Goal: Information Seeking & Learning: Check status

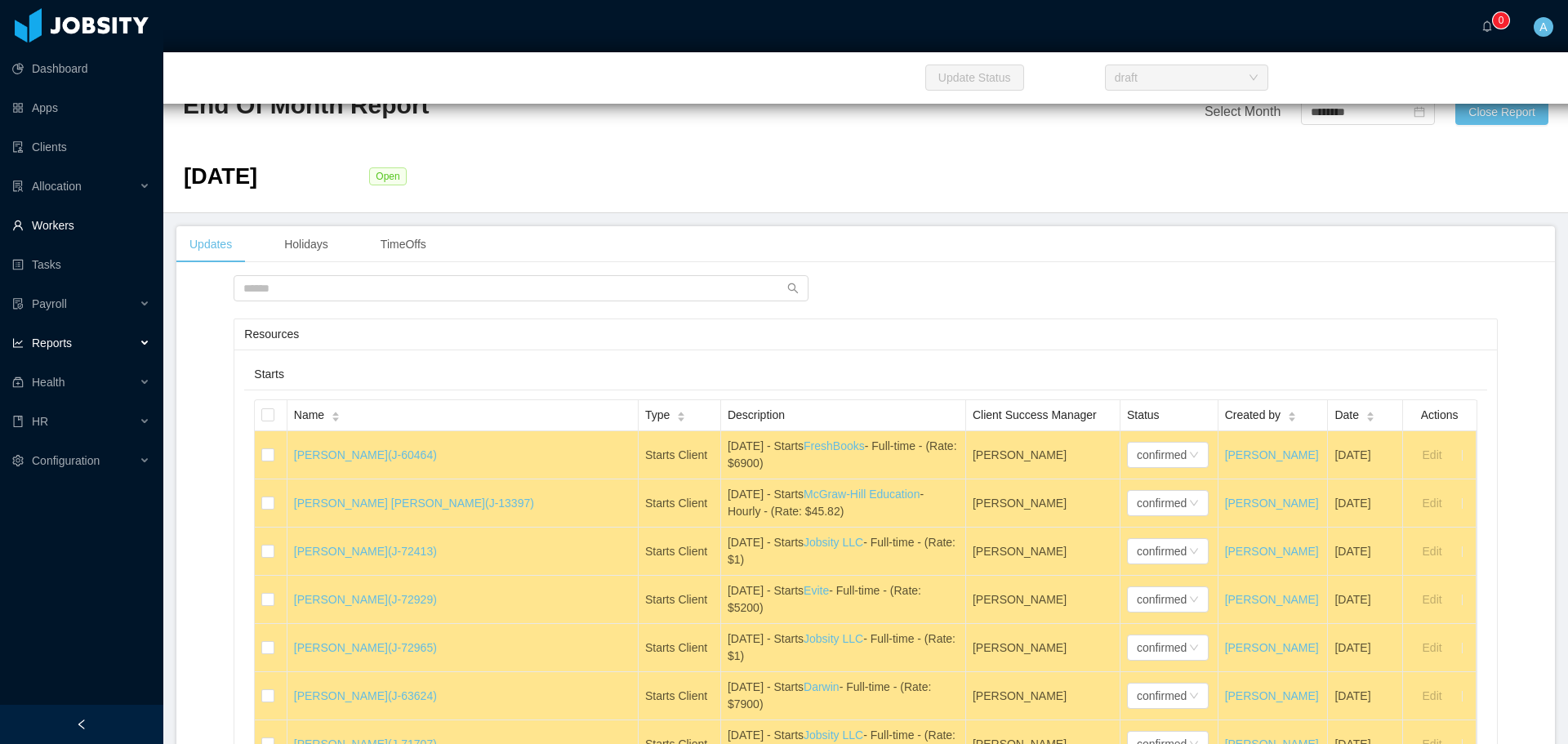
scroll to position [33800, 0]
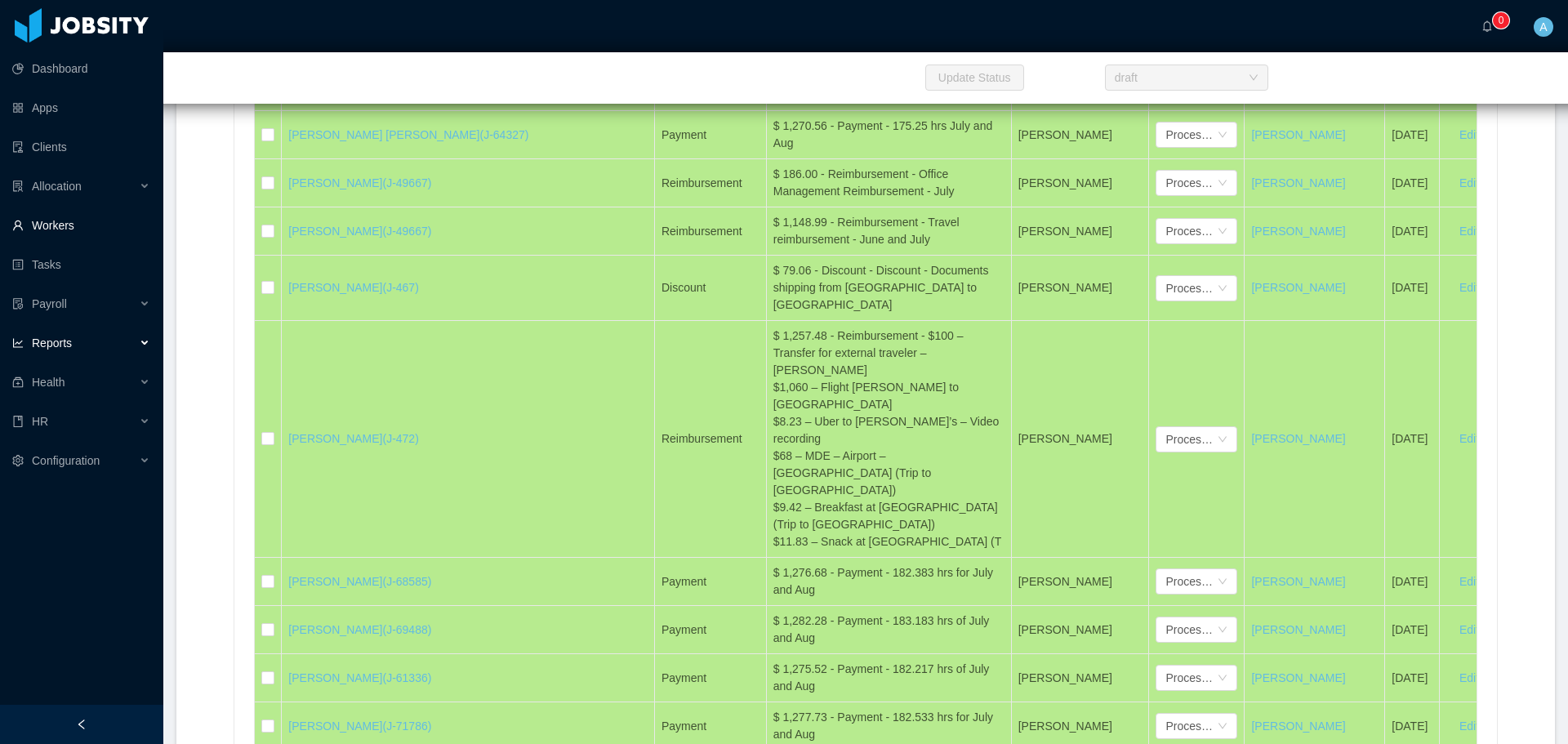
click at [60, 224] on link "Workers" at bounding box center [82, 225] width 138 height 33
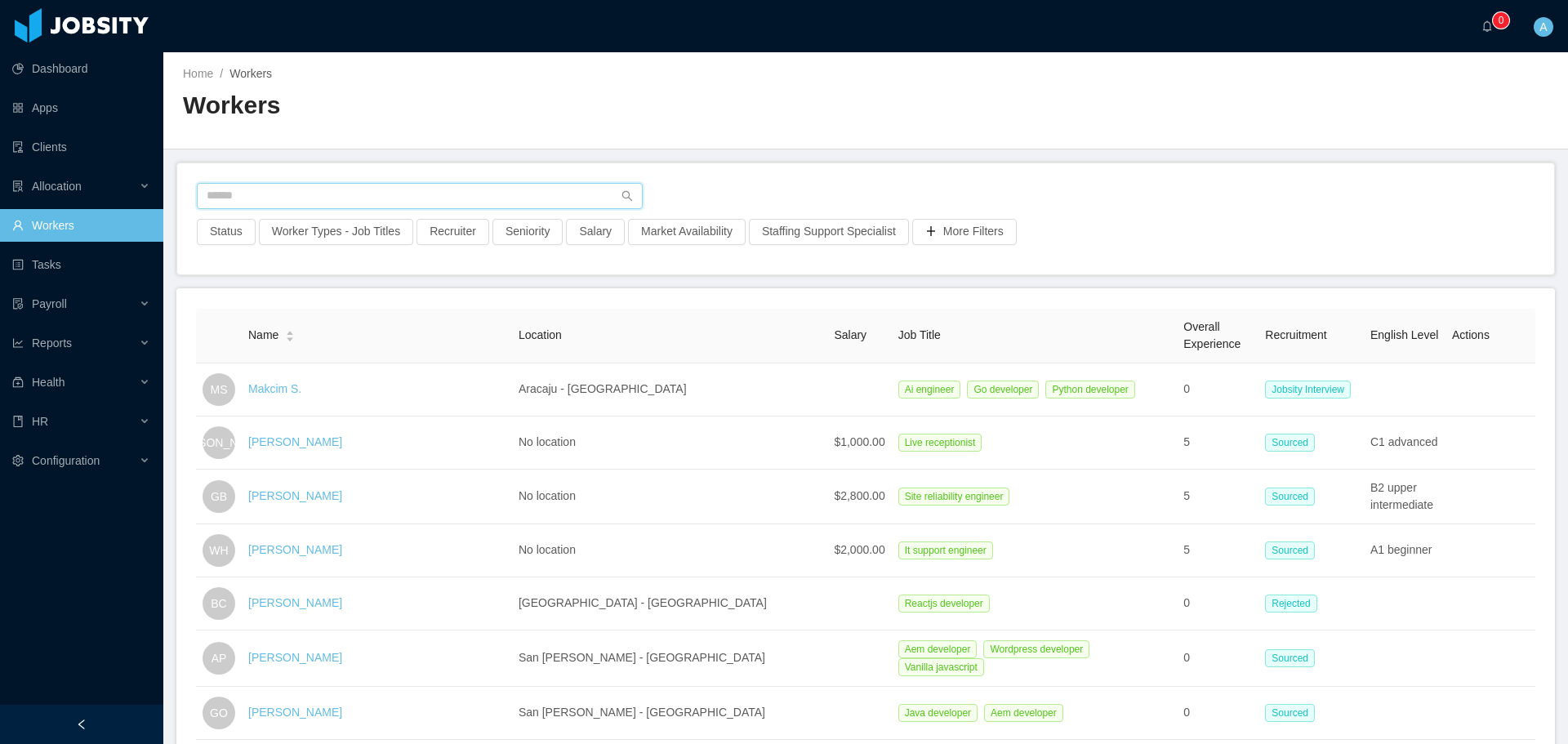
click at [426, 189] on input "text" at bounding box center [420, 195] width 446 height 26
type input "*****"
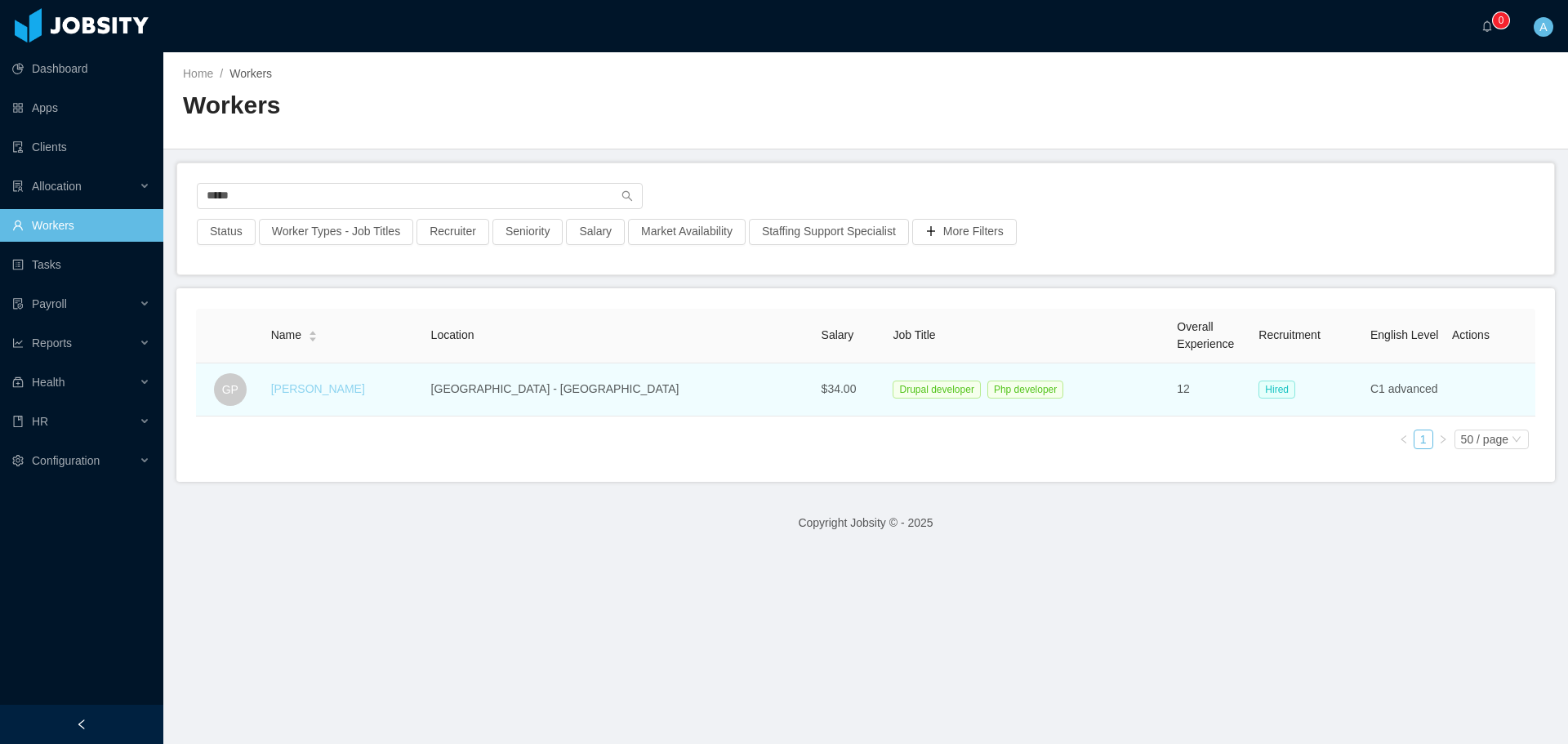
click at [356, 388] on link "[PERSON_NAME]" at bounding box center [318, 389] width 94 height 13
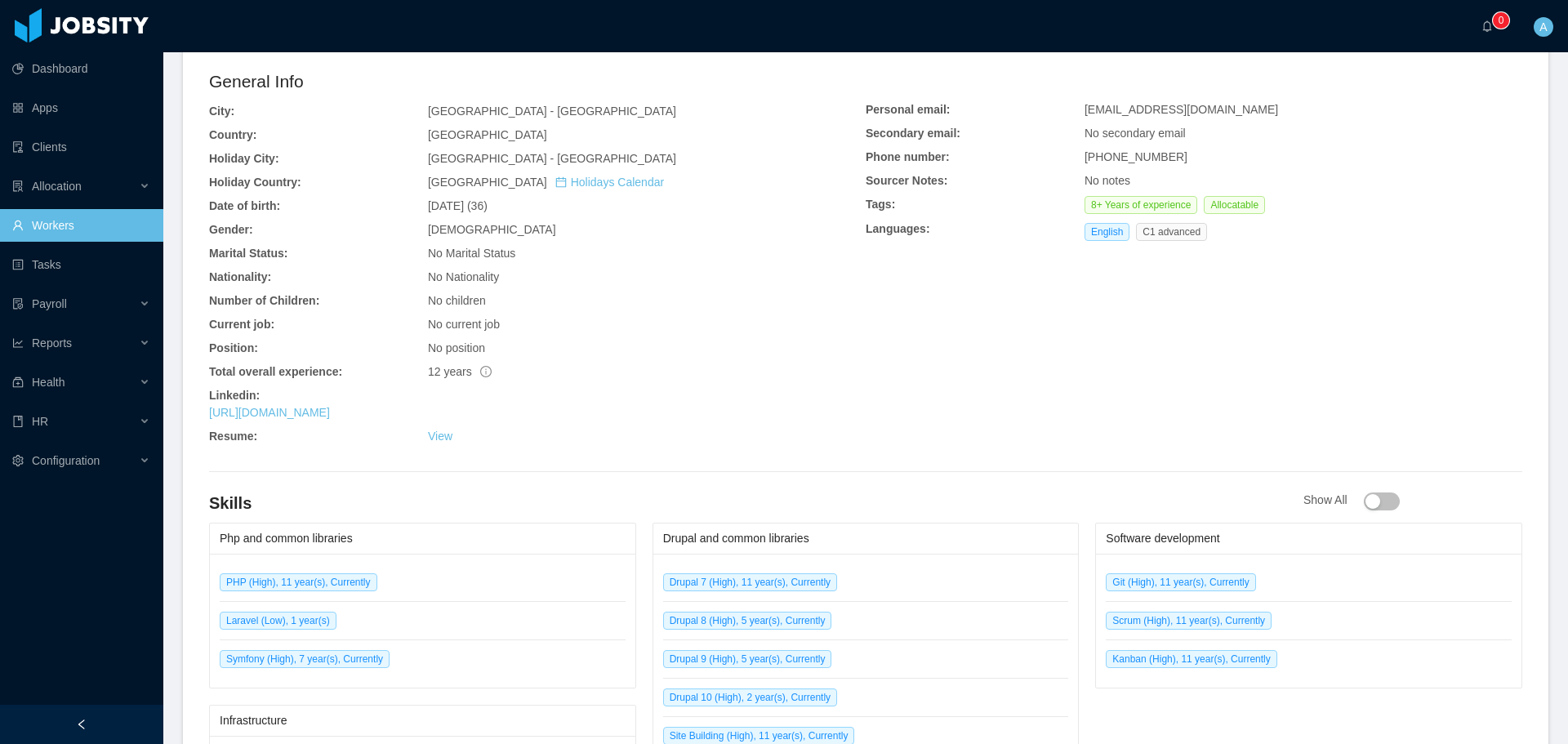
scroll to position [216, 0]
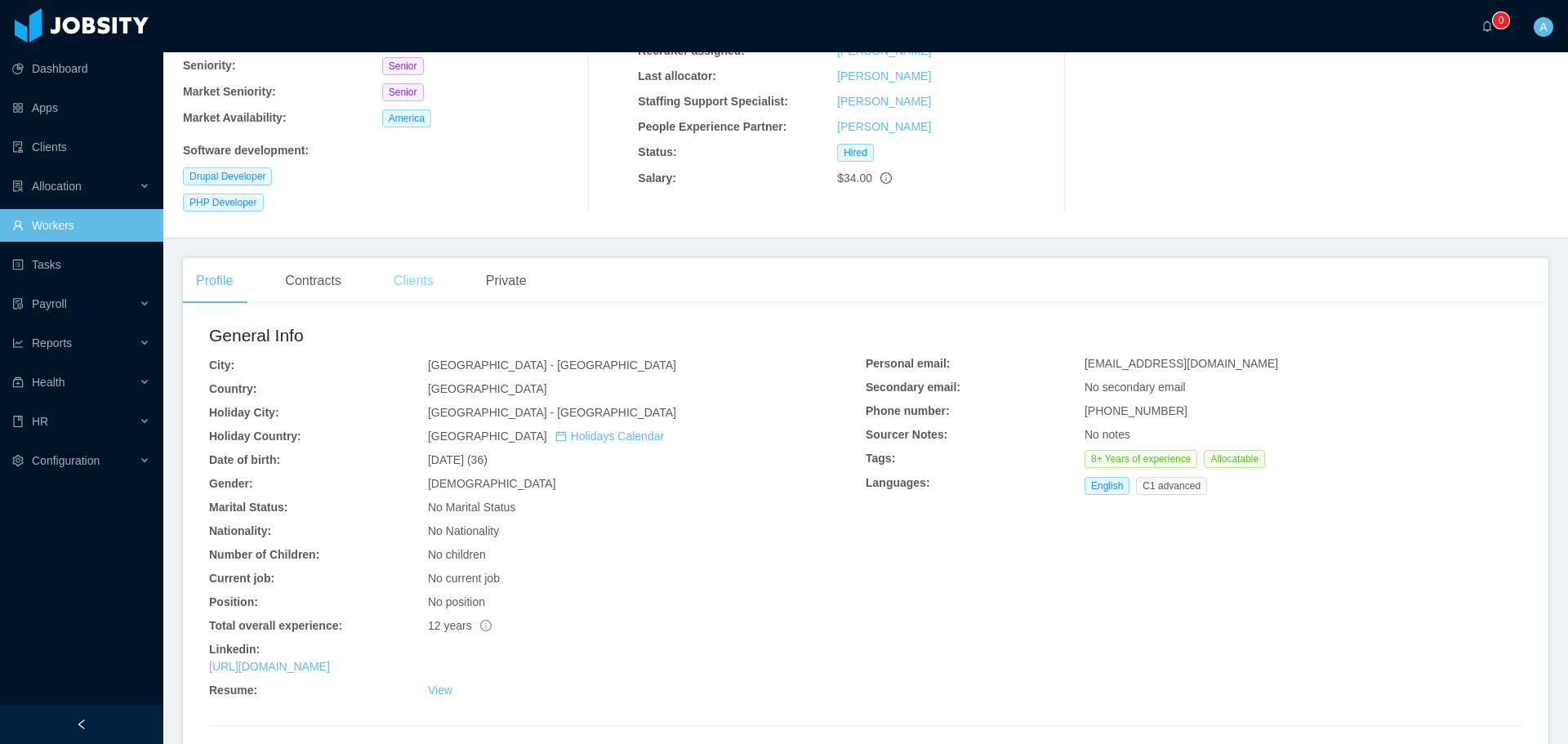
click at [406, 258] on div "Clients" at bounding box center [413, 280] width 67 height 45
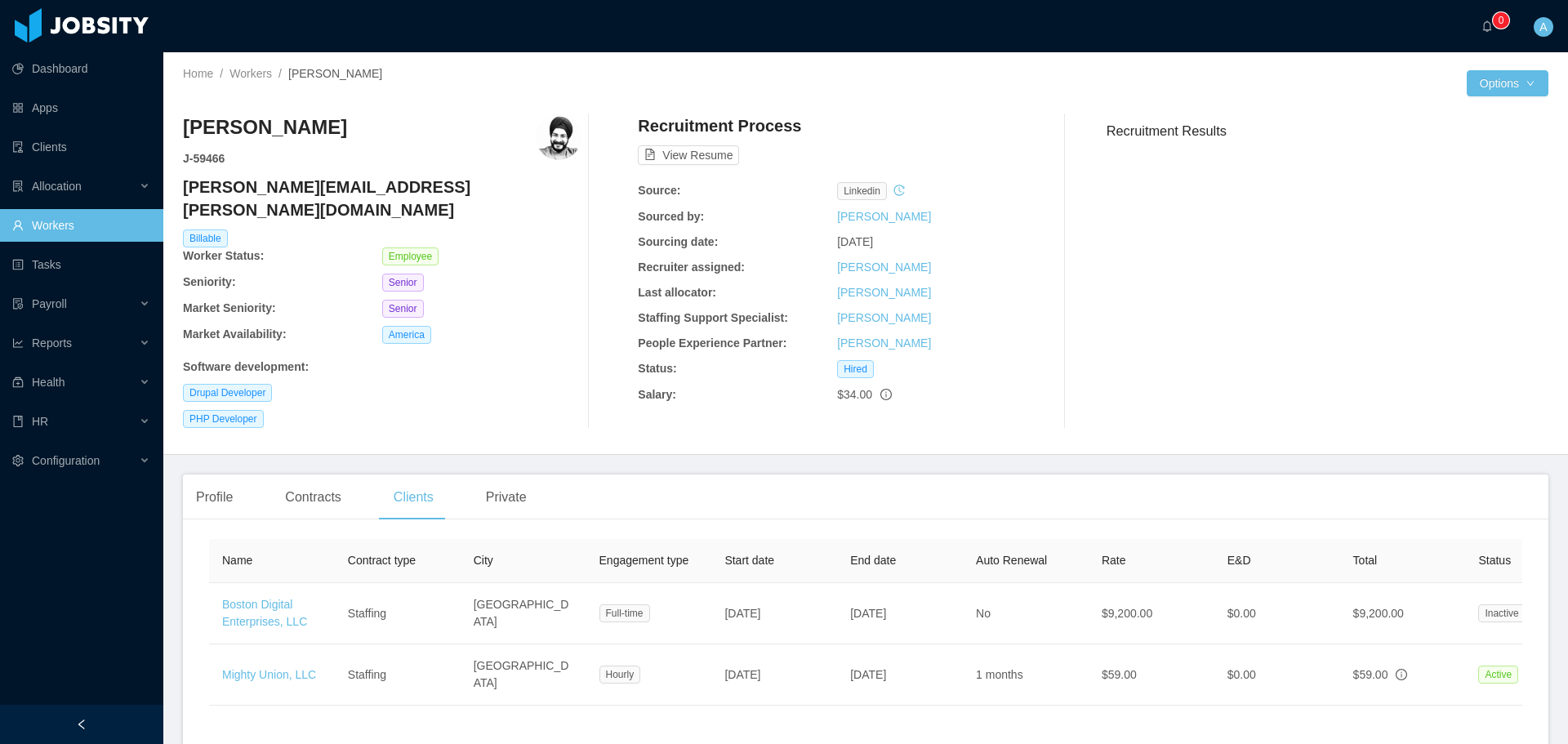
click at [69, 27] on div at bounding box center [82, 25] width 147 height 35
click at [251, 76] on link "Workers" at bounding box center [251, 74] width 42 height 13
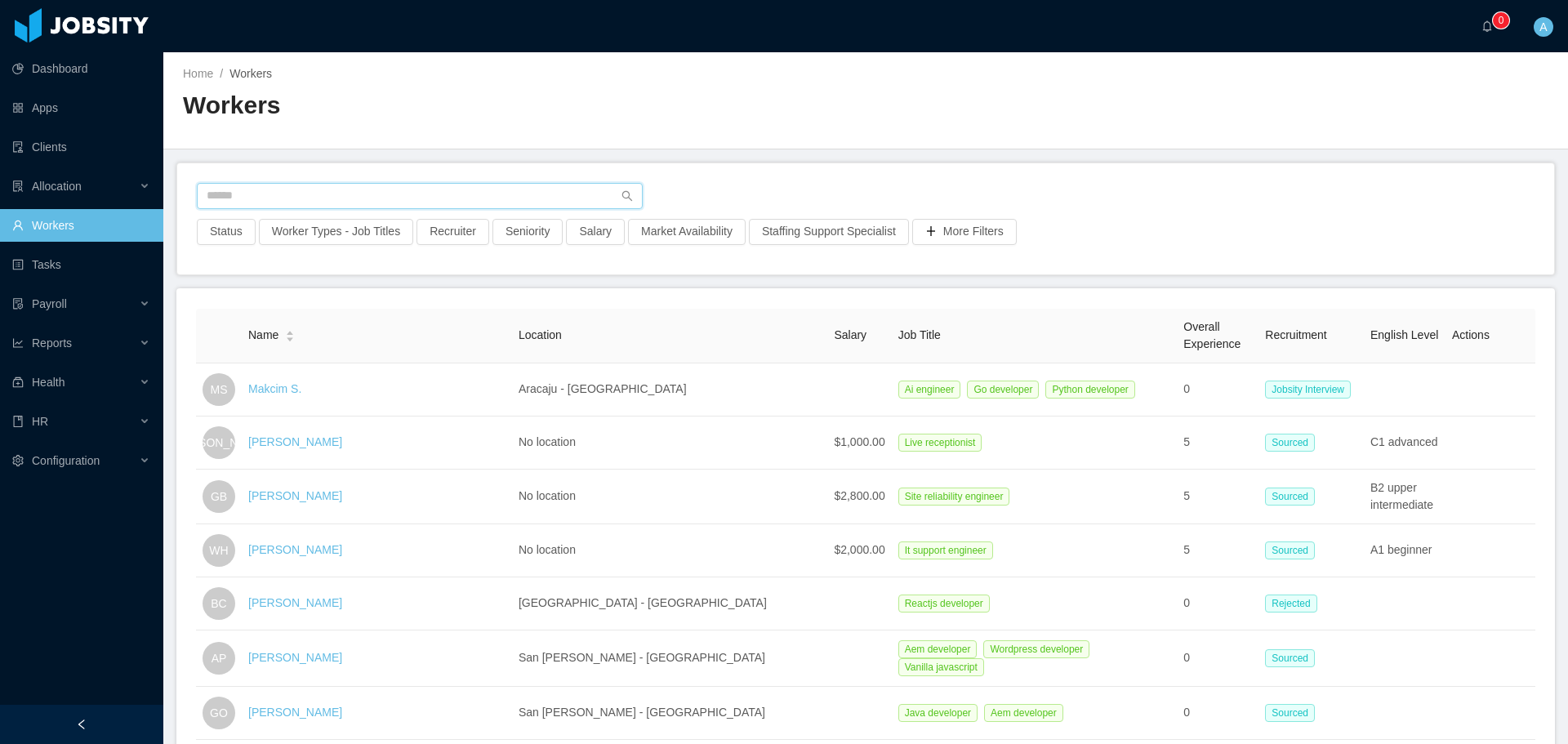
click at [472, 191] on input "text" at bounding box center [420, 195] width 446 height 26
type input "**********"
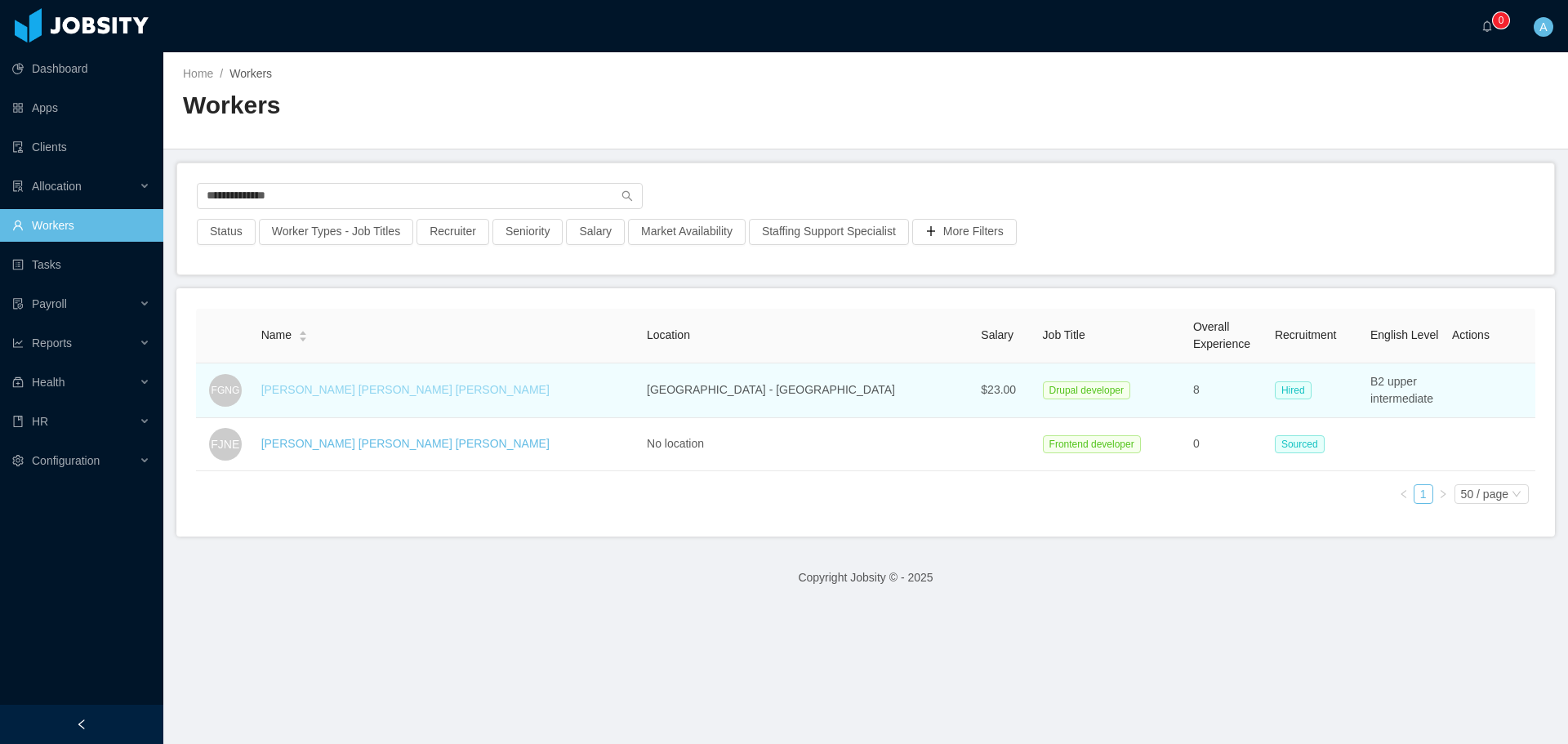
click at [380, 385] on link "[PERSON_NAME] [PERSON_NAME] [PERSON_NAME]" at bounding box center [405, 390] width 288 height 13
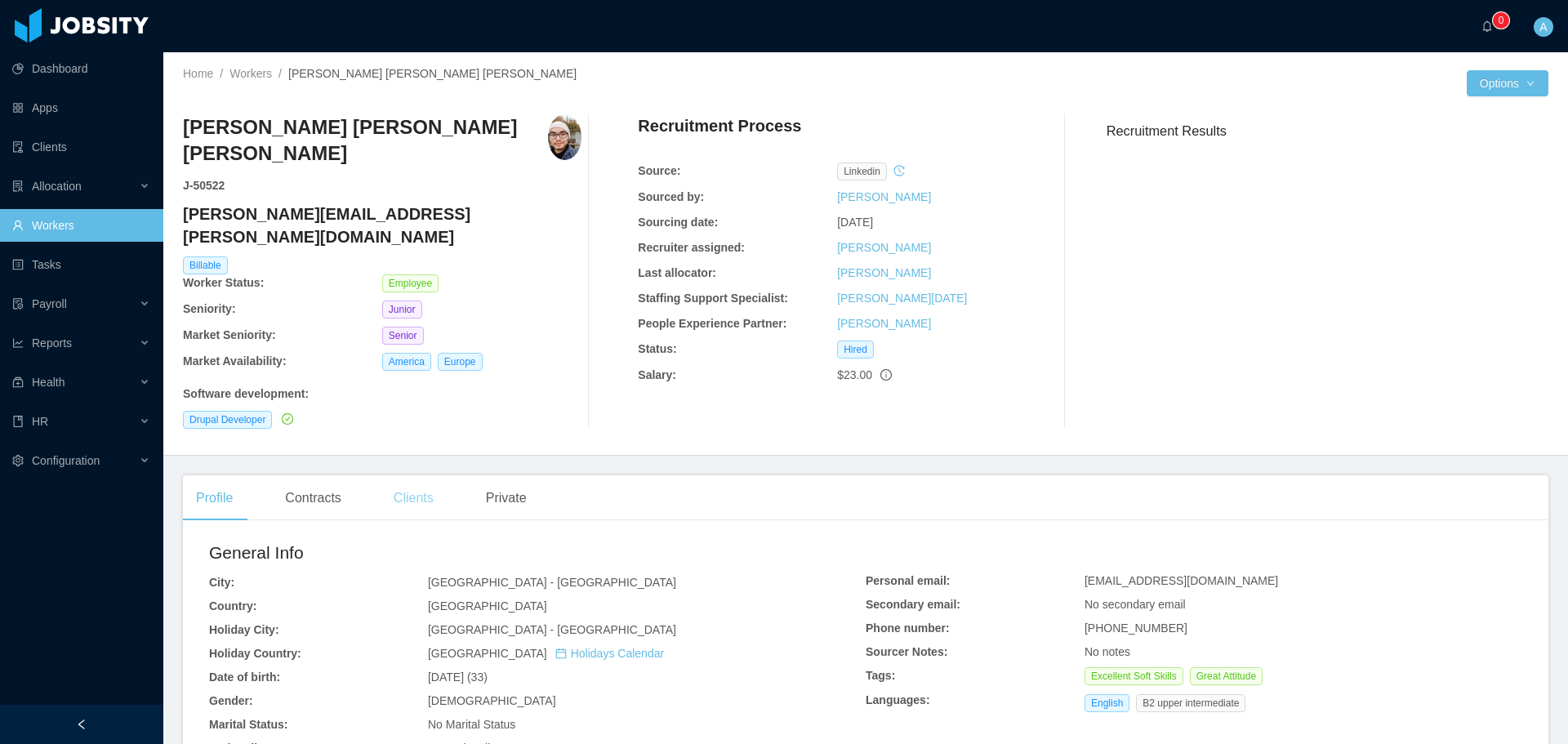
click at [412, 475] on div "Clients" at bounding box center [413, 497] width 67 height 45
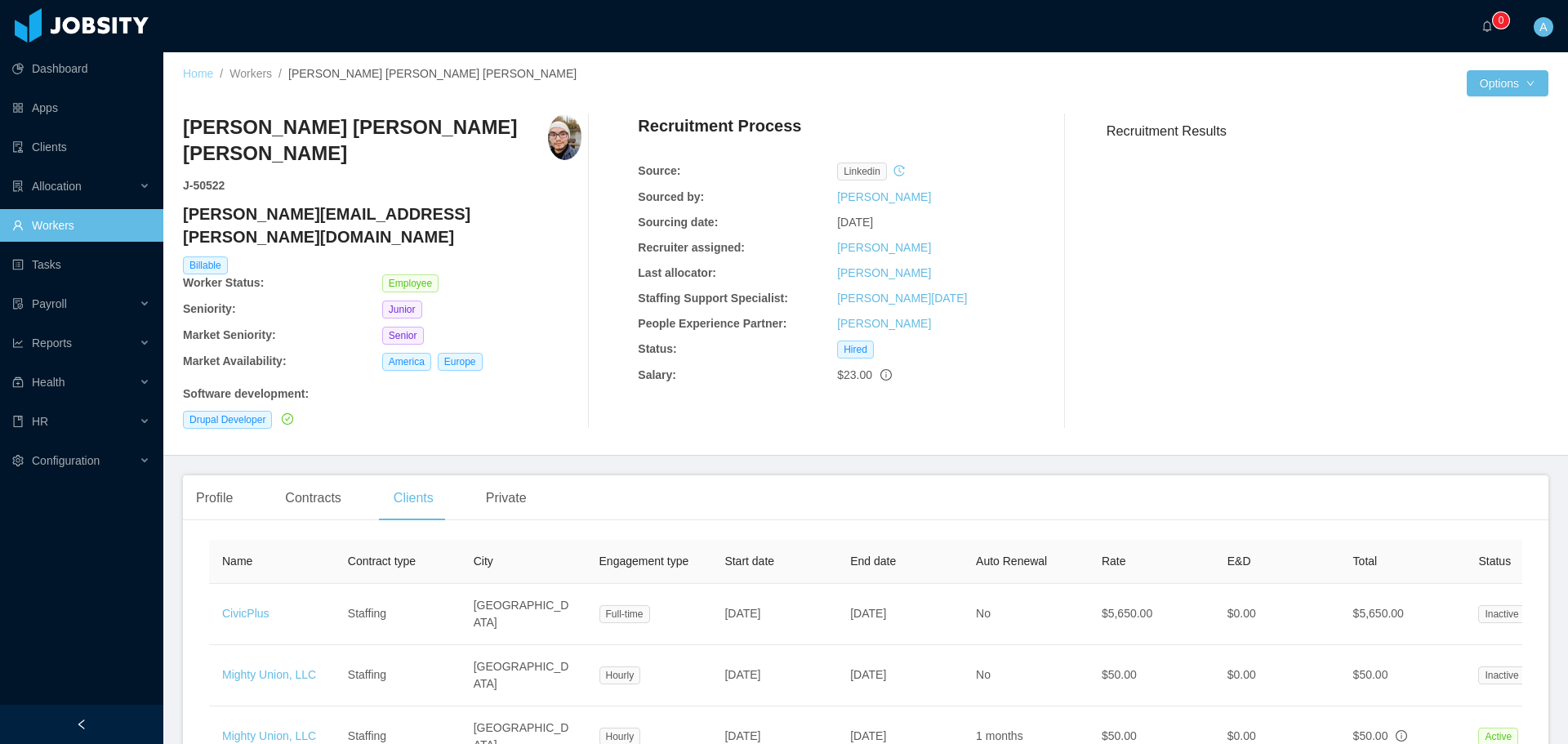
click at [207, 76] on link "Home" at bounding box center [198, 74] width 30 height 13
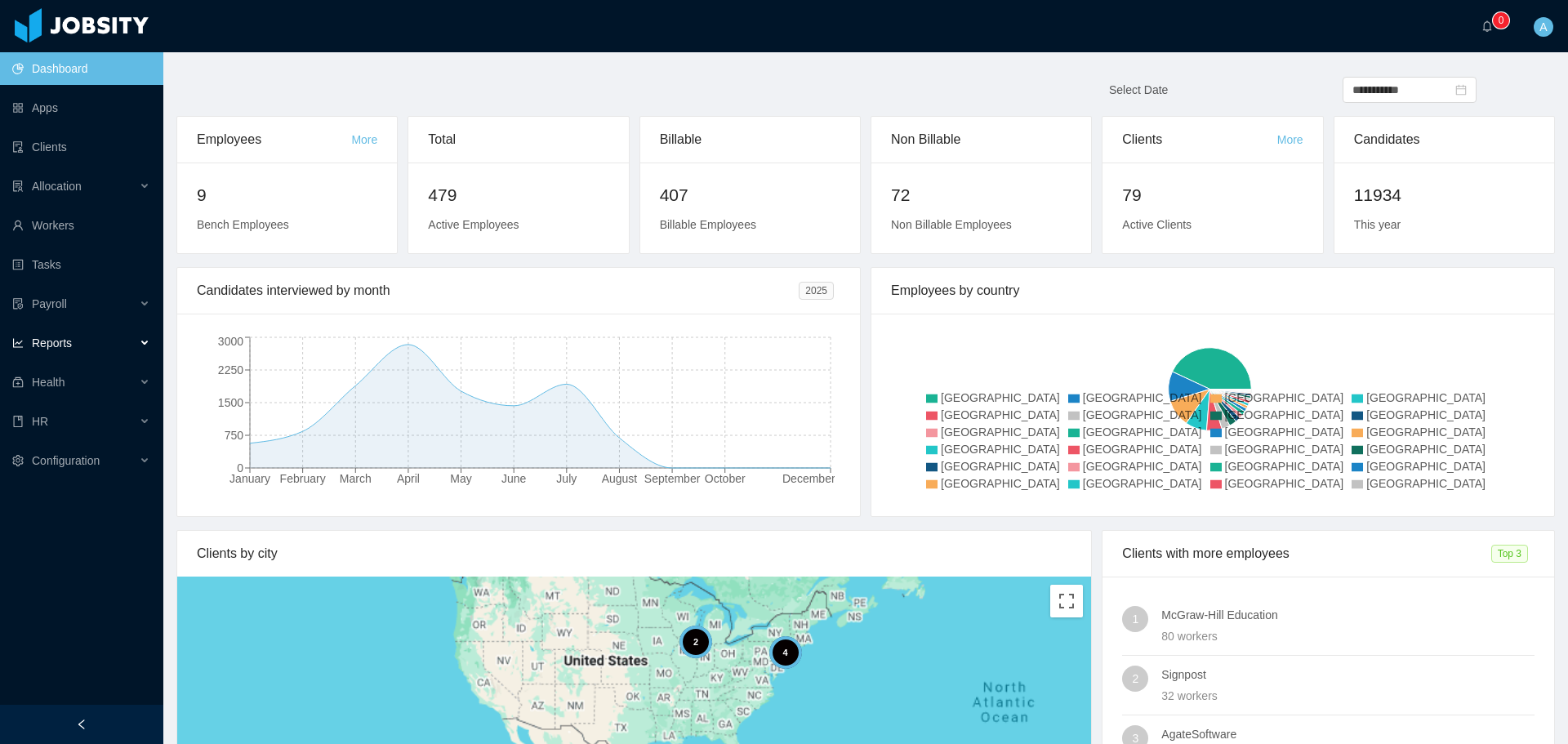
click at [73, 341] on div "Reports" at bounding box center [82, 343] width 163 height 33
click at [84, 391] on link "End Of Month" at bounding box center [87, 382] width 125 height 33
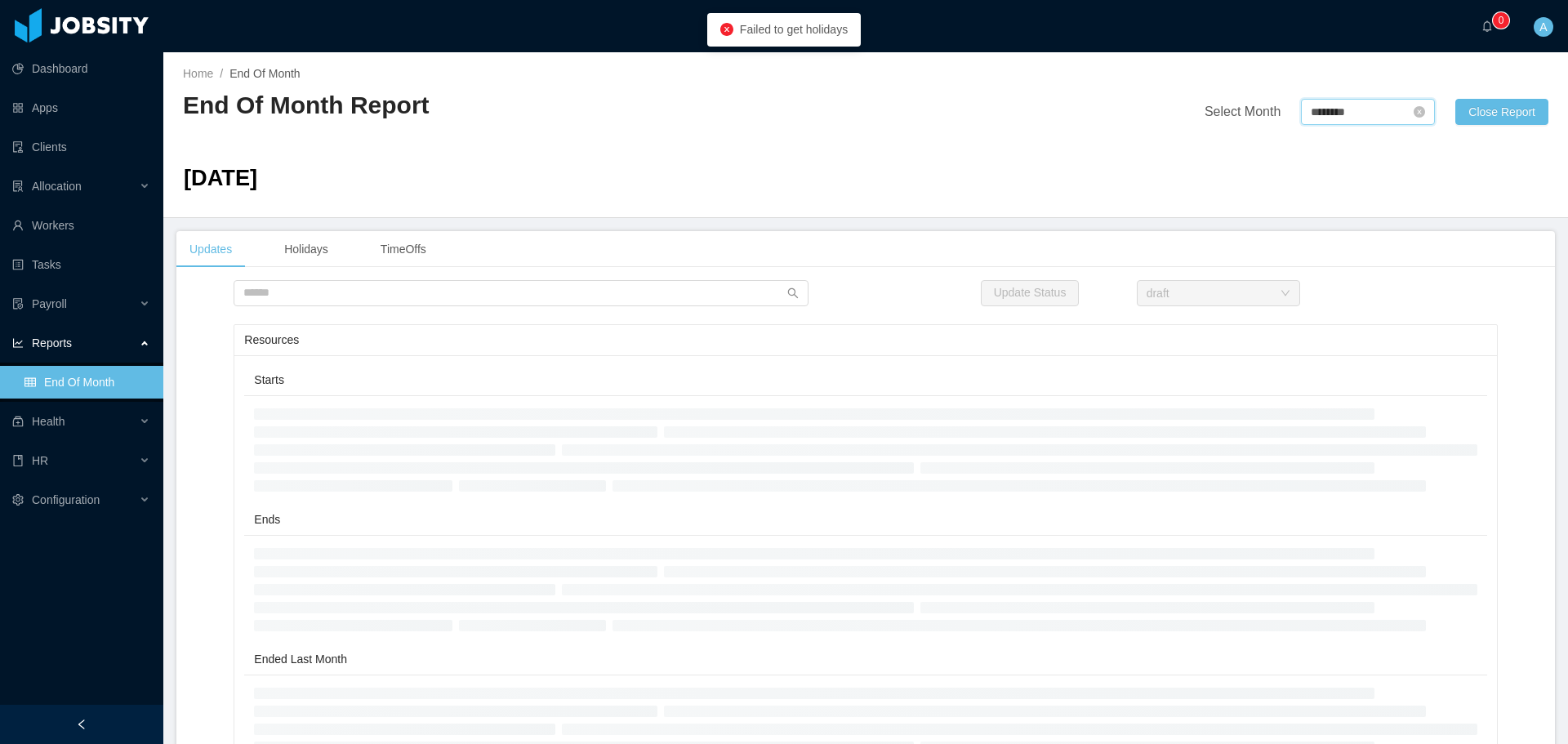
click at [1344, 103] on input "********" at bounding box center [1368, 111] width 134 height 26
click at [1396, 253] on link "Aug" at bounding box center [1390, 256] width 34 height 19
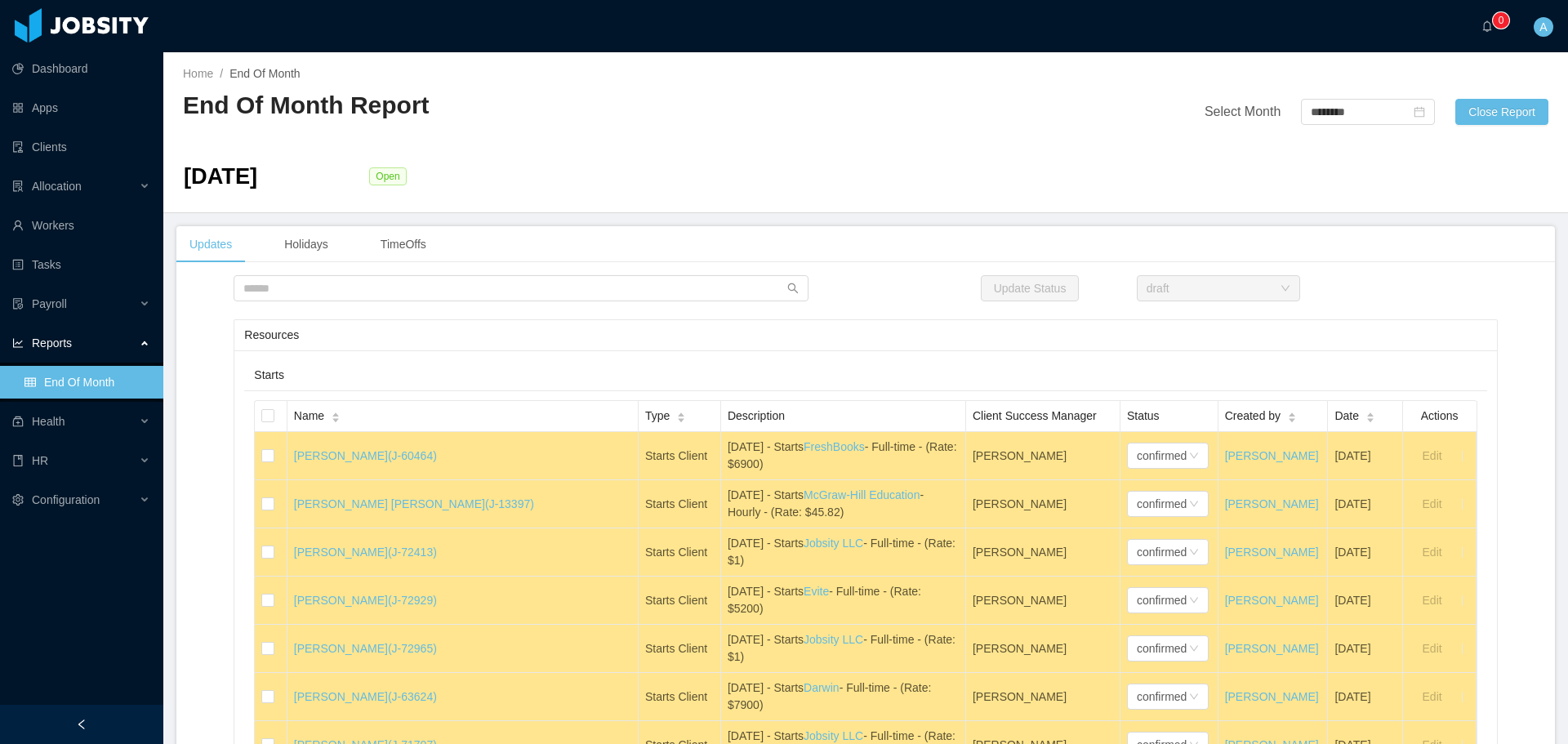
click at [1438, 339] on div "Resources" at bounding box center [865, 335] width 1242 height 30
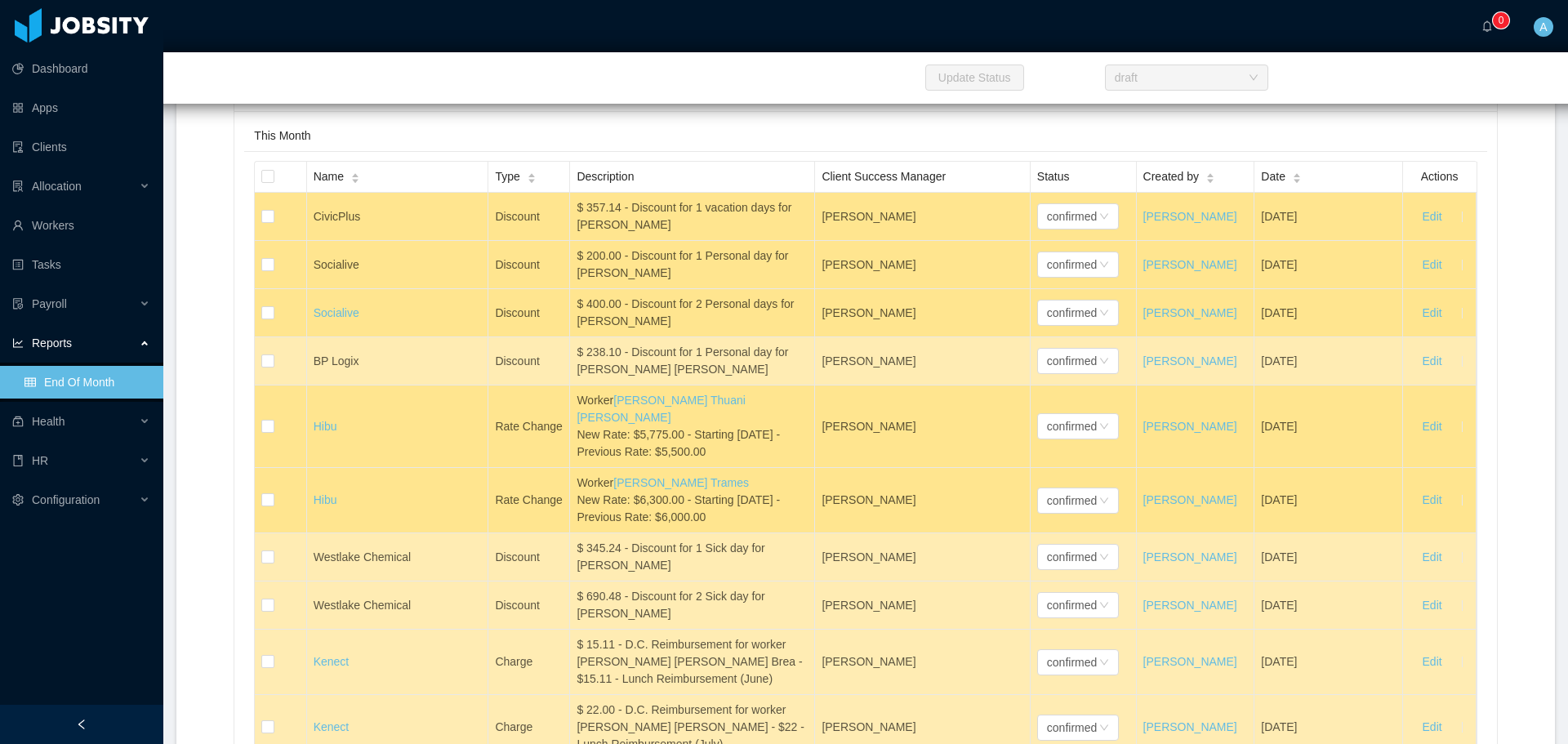
scroll to position [9149, 0]
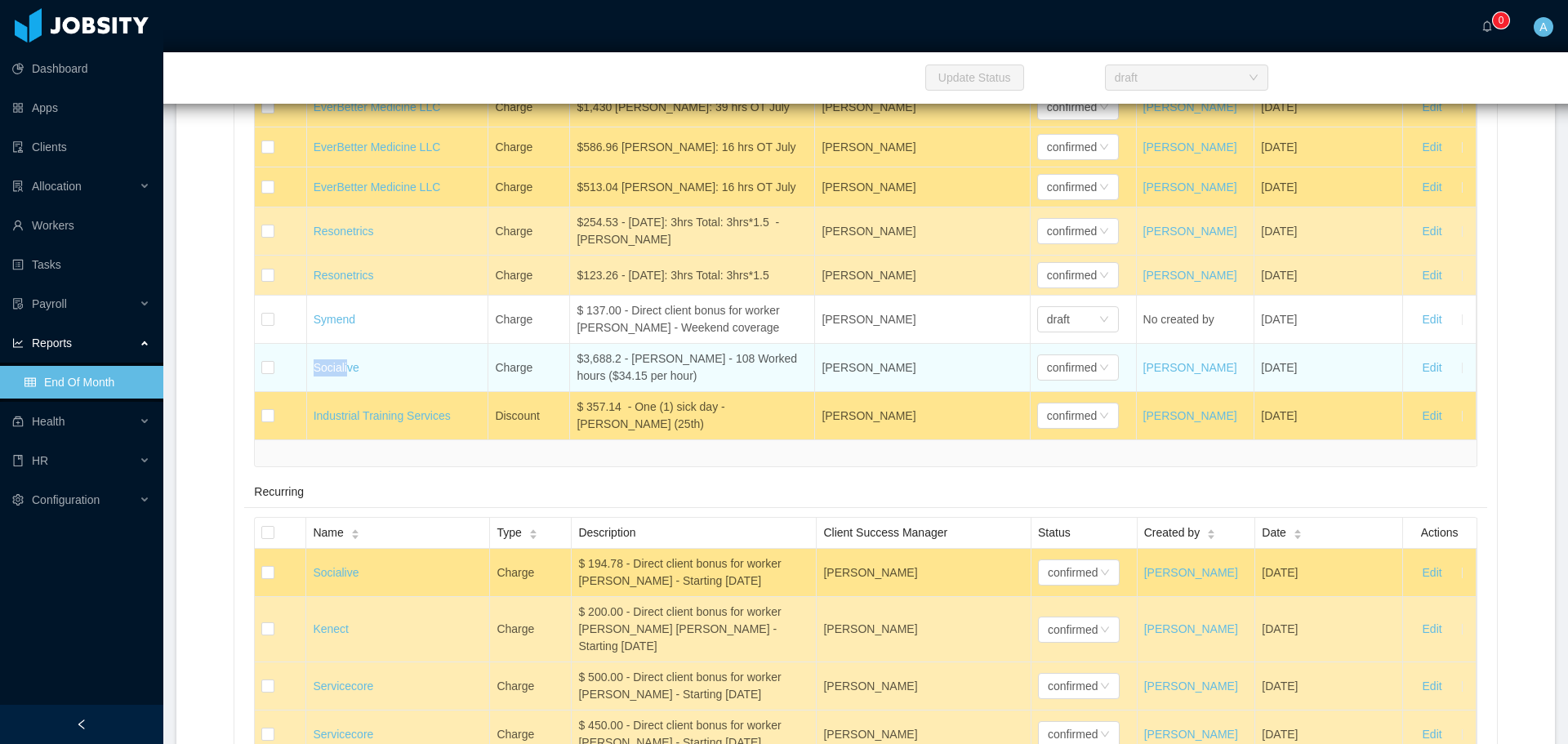
drag, startPoint x: 575, startPoint y: 362, endPoint x: 695, endPoint y: 381, distance: 121.5
click at [695, 381] on div "$3,688.2 - [PERSON_NAME] - 108 Worked hours ($34.15 per hour)" at bounding box center [692, 367] width 231 height 35
click at [685, 392] on td "$3,688.2 - [PERSON_NAME] - 108 Worked hours ($34.15 per hour)" at bounding box center [692, 367] width 245 height 48
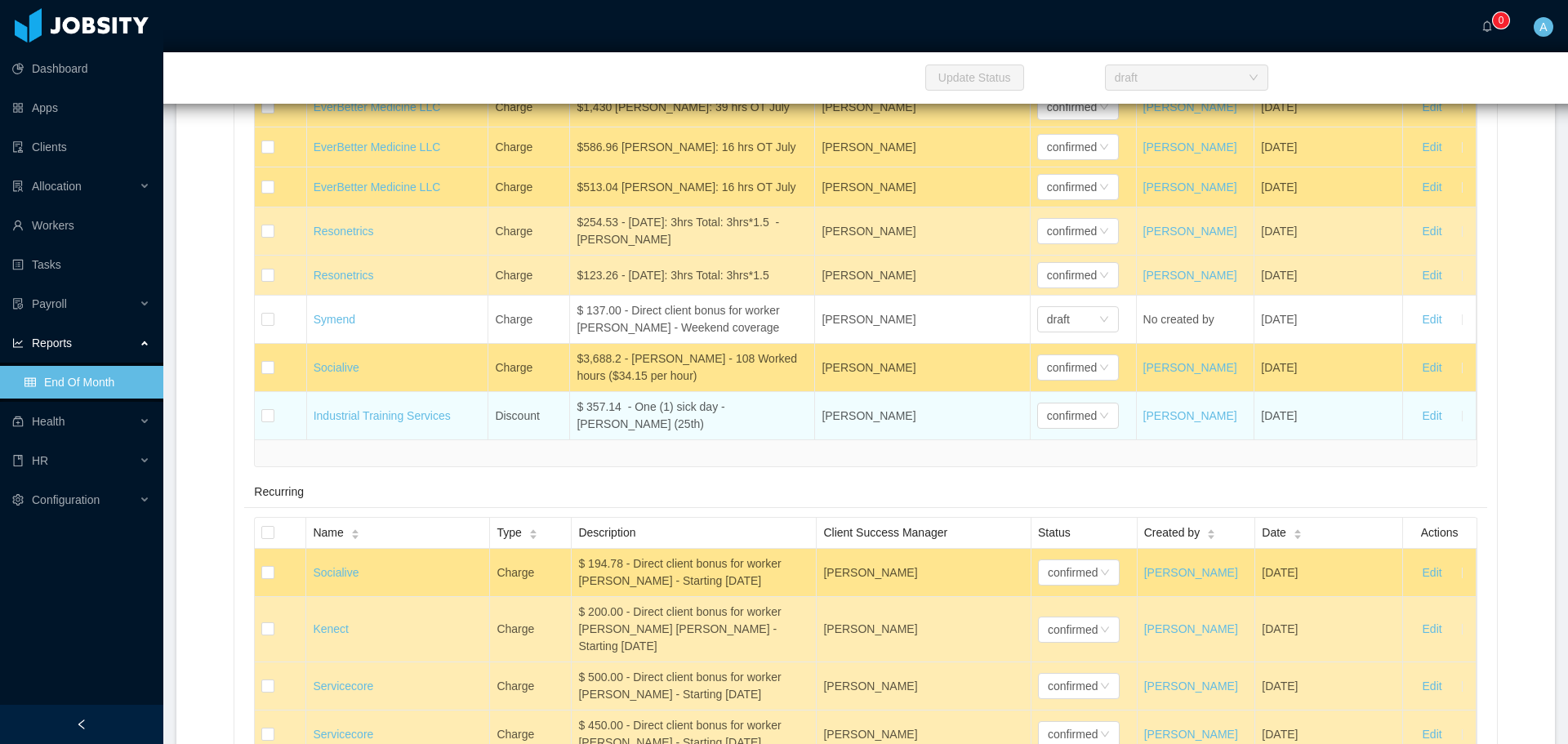
drag, startPoint x: 296, startPoint y: 372, endPoint x: 1384, endPoint y: 420, distance: 1089.1
copy tbody "Socialive Charge $3,688.2 - [PERSON_NAME] - 108 Worked hours ($34.15 per hour) …"
